Goal: Task Accomplishment & Management: Complete application form

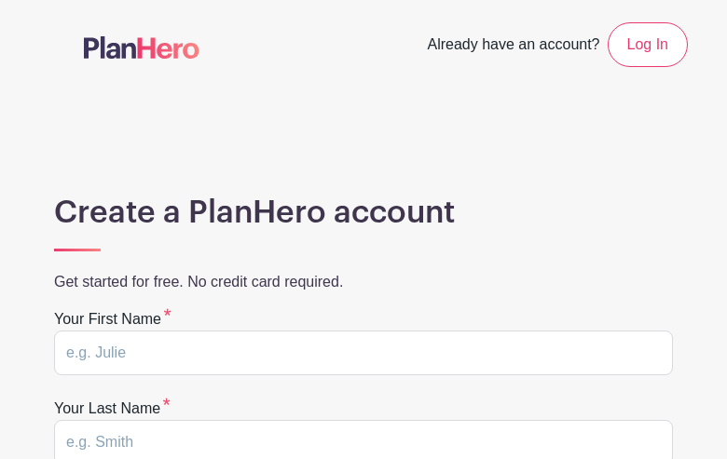
type input "jegOLbAwMgbOCPMd"
type input "JUjhbSOJmRtSqJ"
type input "basketball101w@yahoo.com"
